Goal: Task Accomplishment & Management: Complete application form

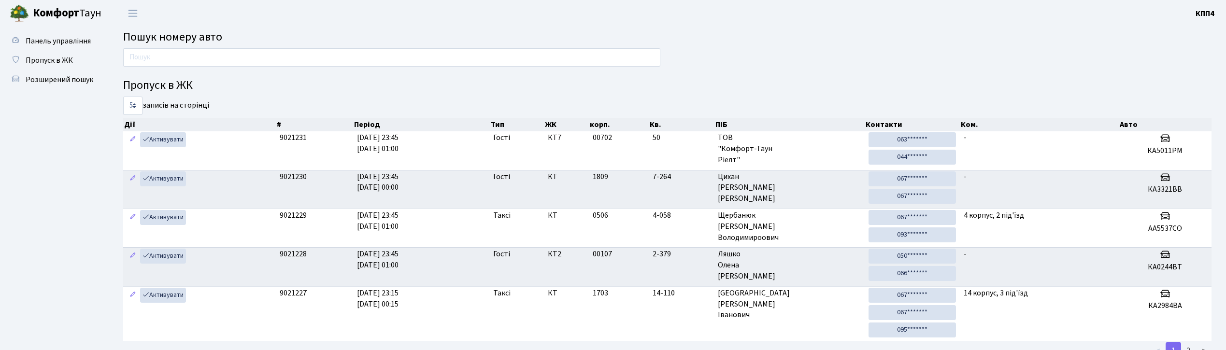
scroll to position [52, 0]
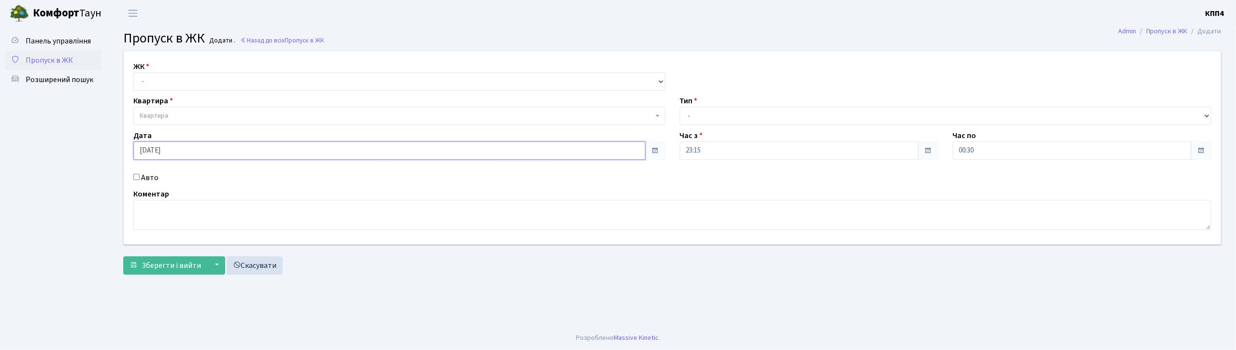
click at [185, 152] on input "[DATE]" at bounding box center [389, 151] width 512 height 18
click at [230, 113] on td "28" at bounding box center [230, 116] width 14 height 14
type input "[DATE]"
